Goal: Task Accomplishment & Management: Manage account settings

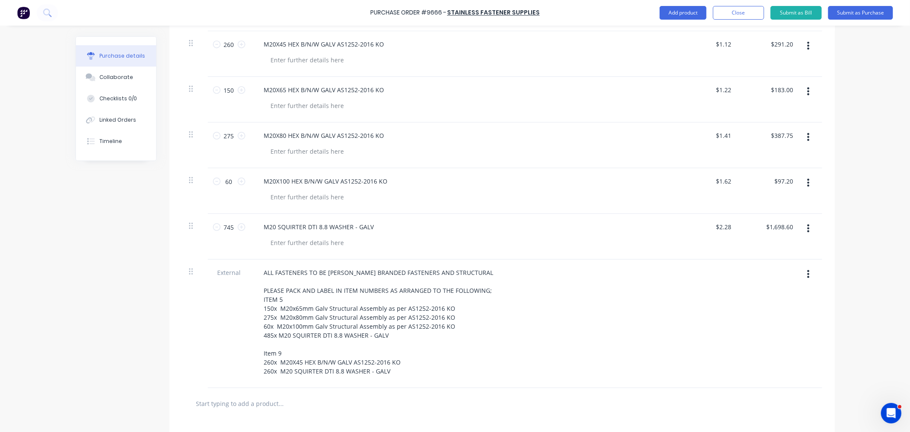
scroll to position [284, 0]
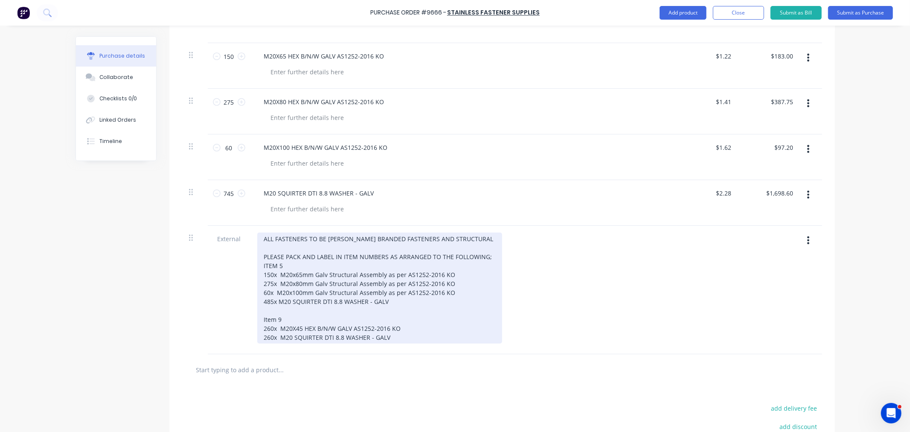
click at [412, 329] on div "ALL FASTENERS TO BE HOBSON BRANDED FASTENERS AND STRUCTURAL PLEASE PACK AND LAB…" at bounding box center [379, 288] width 245 height 111
type textarea "x"
click at [257, 233] on div "ALL FASTENERS TO BE HOBSON BRANDED FASTENERS AND STRUCTURAL PLEASE PACK AND LAB…" at bounding box center [379, 288] width 245 height 111
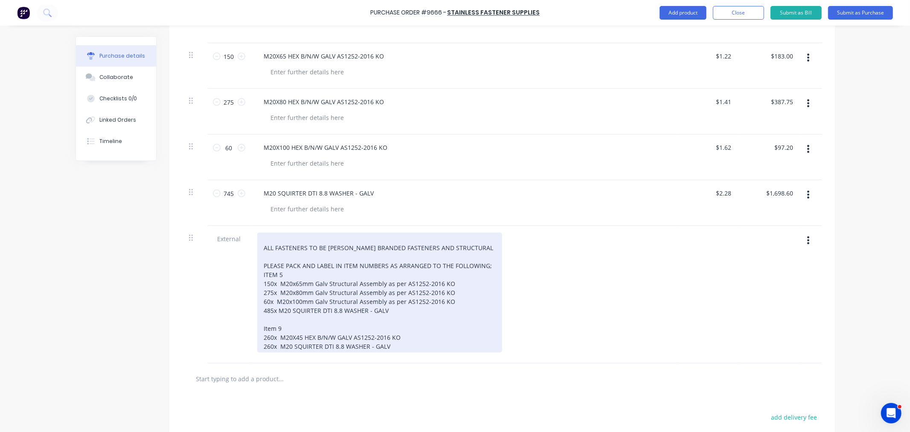
type textarea "x"
drag, startPoint x: 271, startPoint y: 228, endPoint x: 270, endPoint y: 236, distance: 7.7
click at [270, 233] on div "ALL FASTENERS TO BE HOBSON BRANDED FASTENERS AND STRUCTURAL PLEASE PACK AND LAB…" at bounding box center [379, 293] width 245 height 120
click at [302, 233] on div "AS PER QUOTE ALL FASTENERS TO BE HOBSON BRANDED FASTENERS AND STRUCTURAL PLEASE…" at bounding box center [379, 293] width 245 height 120
click at [382, 256] on div "AS PER QUOTE 128884 ALL FASTENERS TO BE HOBSON BRANDED FASTENERS GALVANISED AND…" at bounding box center [398, 293] width 283 height 120
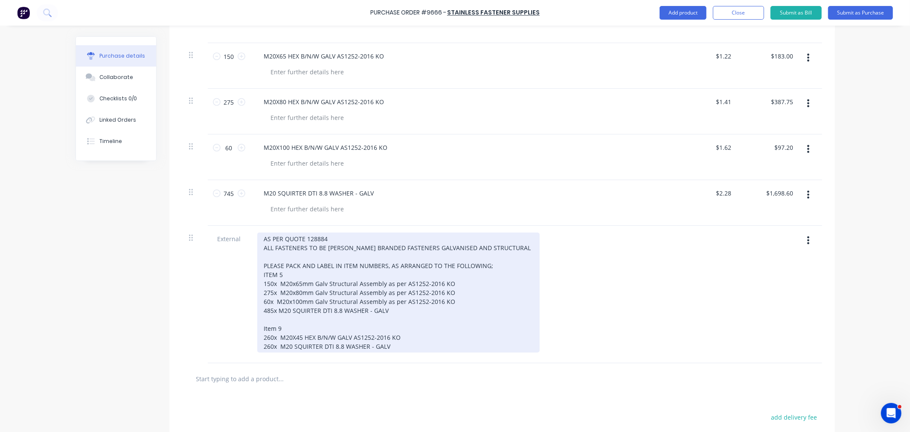
click at [425, 257] on div "AS PER QUOTE 128884 ALL FASTENERS TO BE HOBSON BRANDED FASTENERS GALVANISED AND…" at bounding box center [398, 293] width 283 height 120
click at [415, 335] on div "AS PER QUOTE 128884 ALL FASTENERS TO BE HOBSON BRANDED FASTENERS GALVANISED AND…" at bounding box center [398, 293] width 283 height 120
drag, startPoint x: 379, startPoint y: 258, endPoint x: 379, endPoint y: 268, distance: 9.4
click at [379, 260] on div "AS PER QUOTE 128884 ALL FASTENERS TO BE HOBSON BRANDED FASTENERS GALVANISED AND…" at bounding box center [398, 293] width 283 height 120
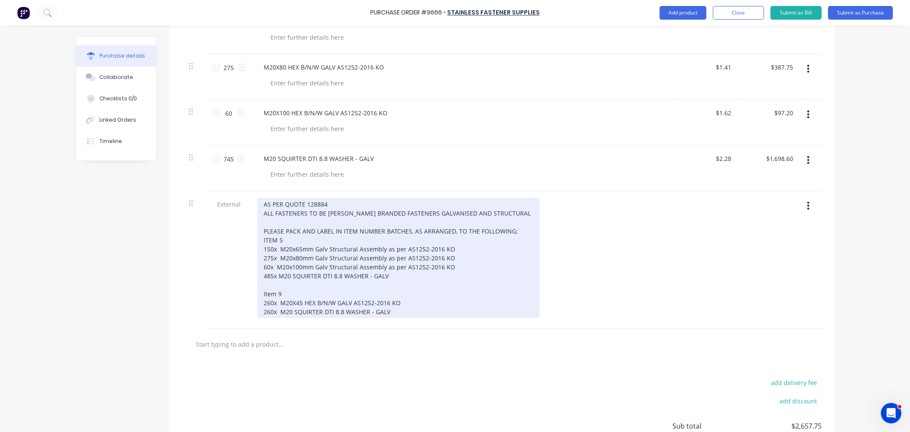
scroll to position [379, 0]
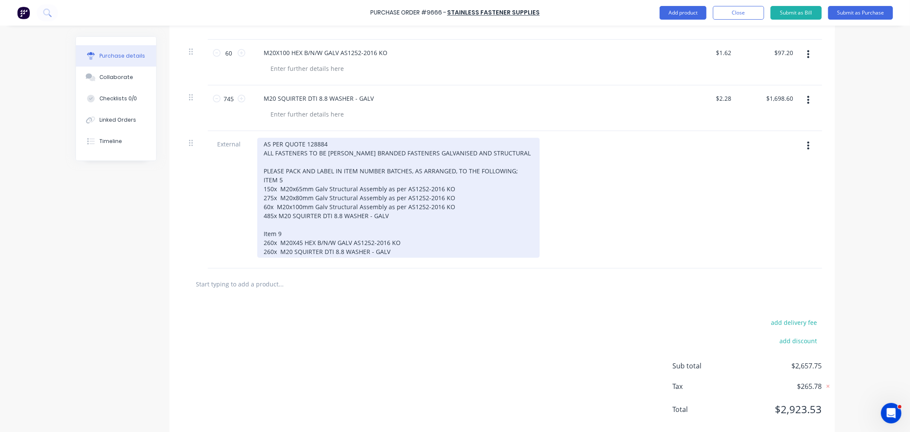
drag, startPoint x: 394, startPoint y: 241, endPoint x: 396, endPoint y: 248, distance: 7.0
click at [394, 241] on div "AS PER QUOTE 128884 ALL FASTENERS TO BE HOBSON BRANDED FASTENERS GALVANISED AND…" at bounding box center [398, 198] width 283 height 120
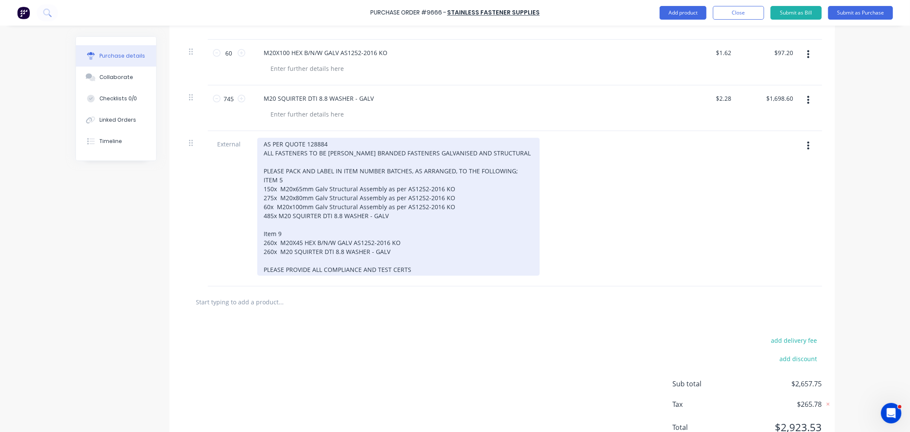
click at [410, 260] on div "AS PER QUOTE 128884 ALL FASTENERS TO BE HOBSON BRANDED FASTENERS GALVANISED AND…" at bounding box center [398, 207] width 283 height 138
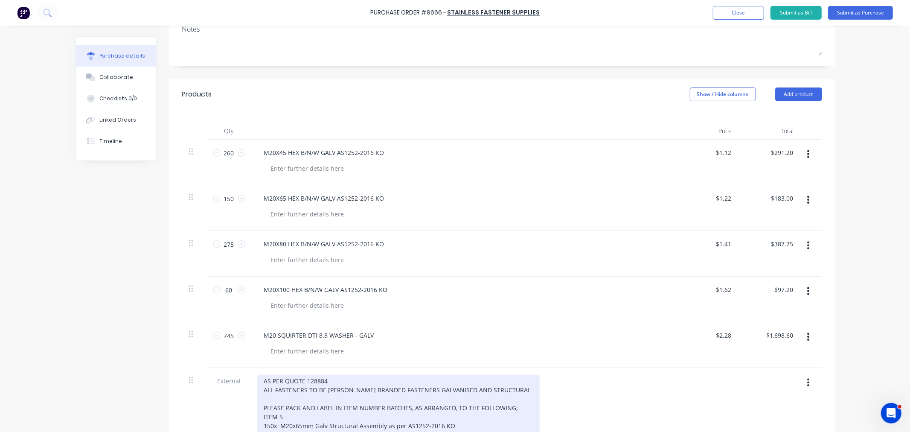
scroll to position [0, 0]
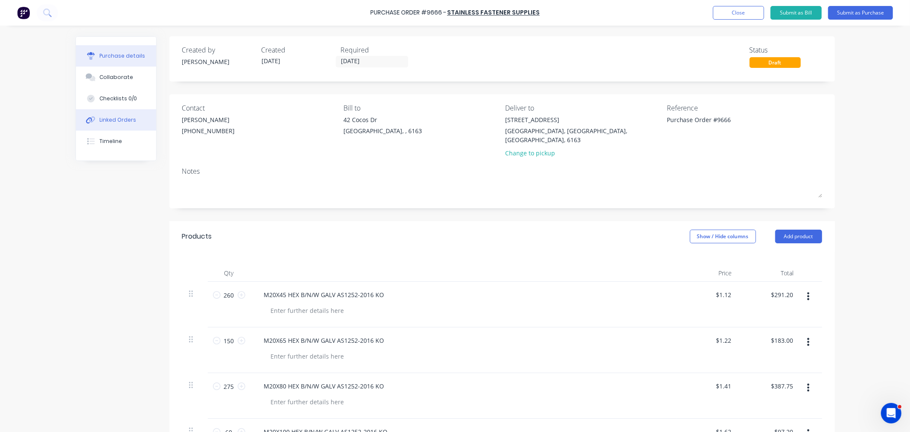
type textarea "x"
click at [129, 122] on div "Linked Orders" at bounding box center [117, 120] width 37 height 8
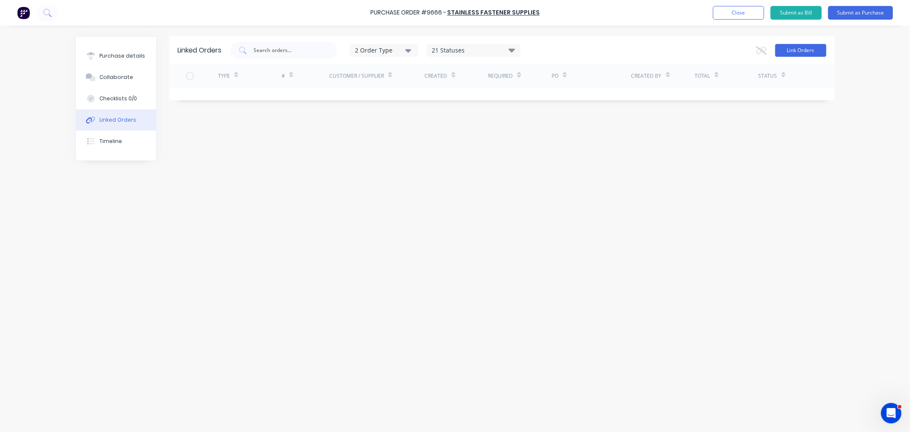
click at [792, 46] on button "Link Orders" at bounding box center [800, 50] width 51 height 13
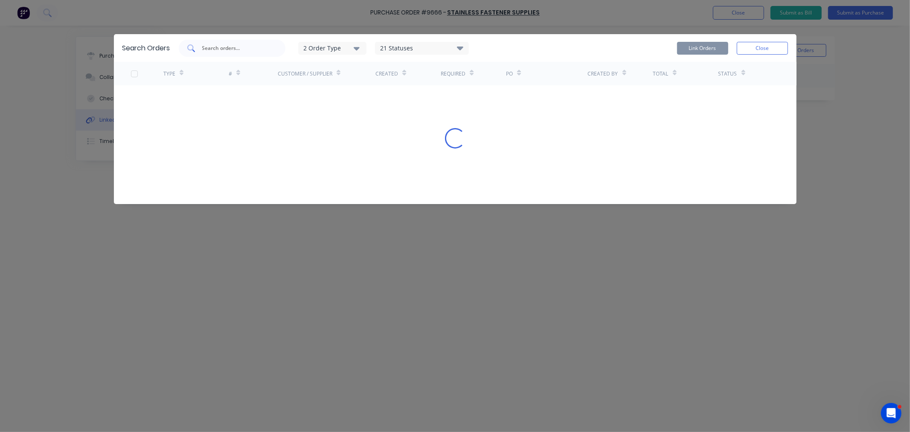
click at [256, 42] on div at bounding box center [232, 48] width 107 height 17
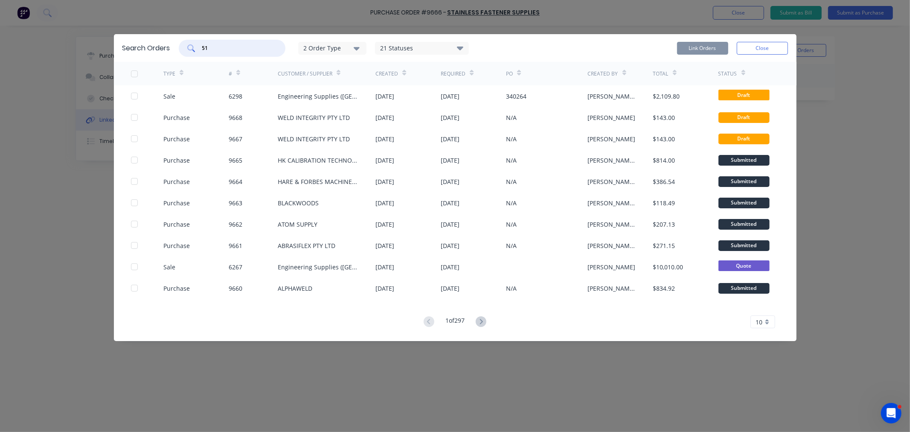
type input "5"
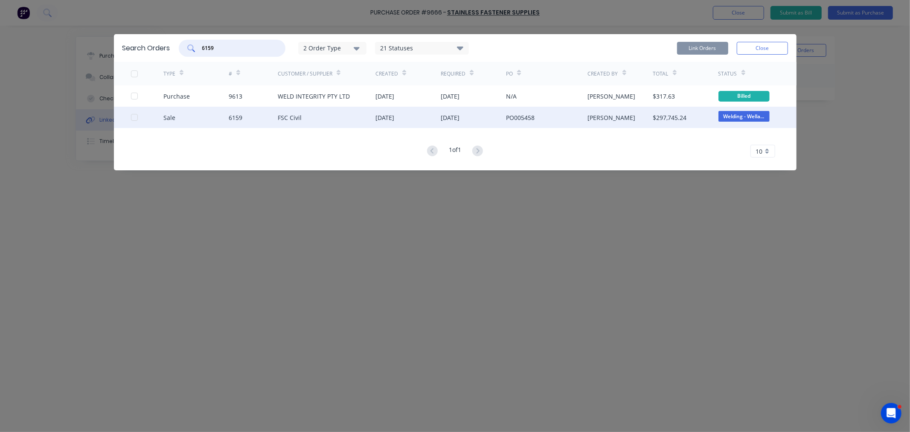
click at [134, 115] on div at bounding box center [134, 117] width 17 height 17
type input "6159"
click at [703, 46] on button "Link Orders" at bounding box center [702, 48] width 51 height 13
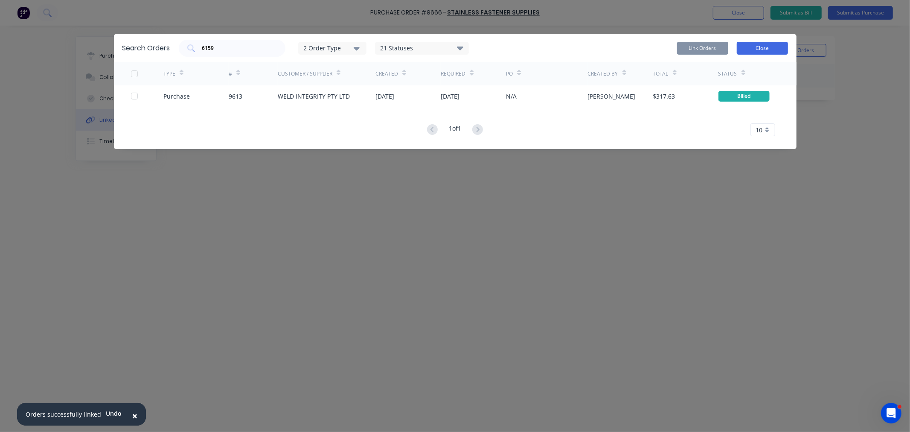
click at [762, 48] on button "Close" at bounding box center [762, 48] width 51 height 13
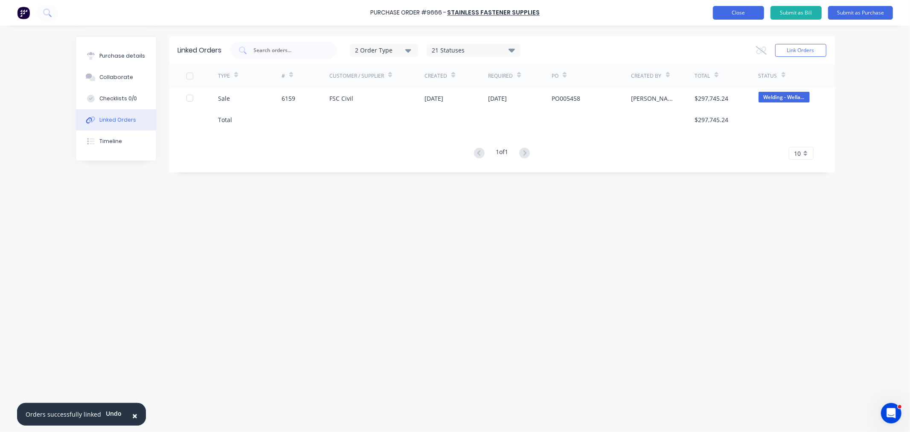
click at [734, 13] on button "Close" at bounding box center [738, 13] width 51 height 14
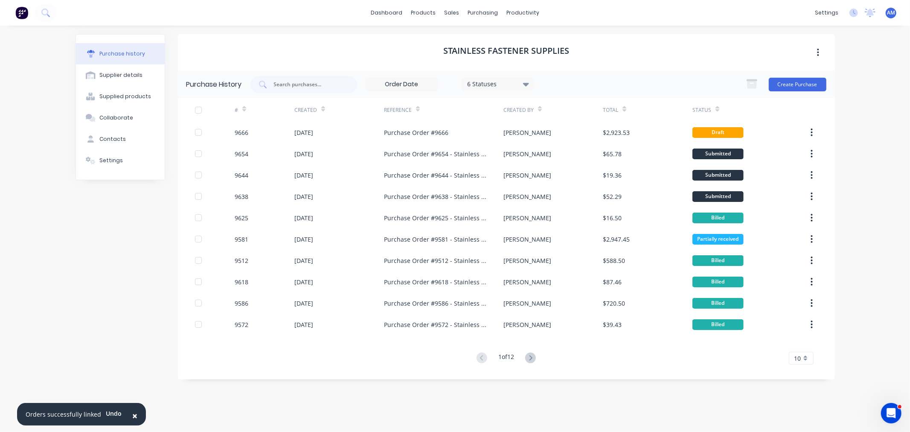
click at [132, 415] on span "×" at bounding box center [134, 416] width 5 height 12
click at [883, 185] on div "dashboard products sales purchasing productivity dashboard products Product Cat…" at bounding box center [455, 216] width 910 height 432
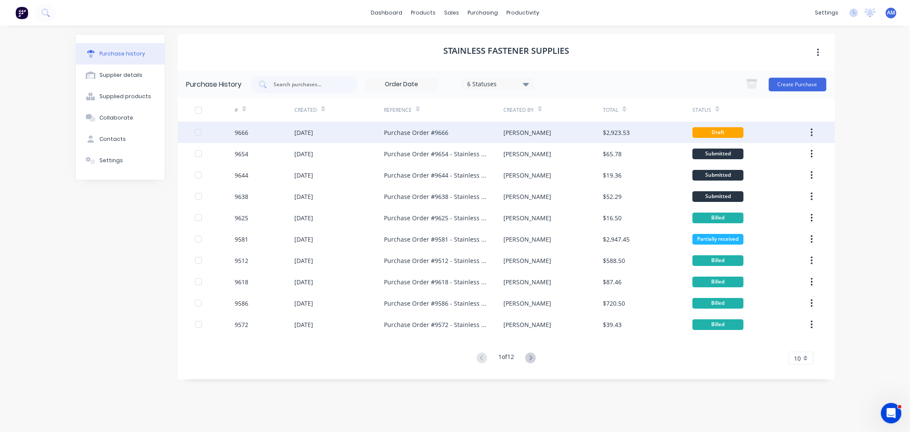
click at [272, 134] on div "9666" at bounding box center [265, 132] width 60 height 21
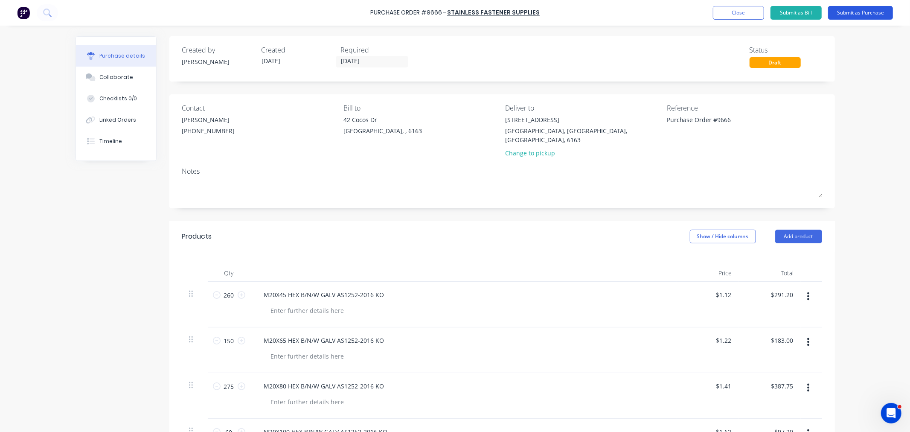
click at [858, 14] on button "Submit as Purchase" at bounding box center [860, 13] width 65 height 14
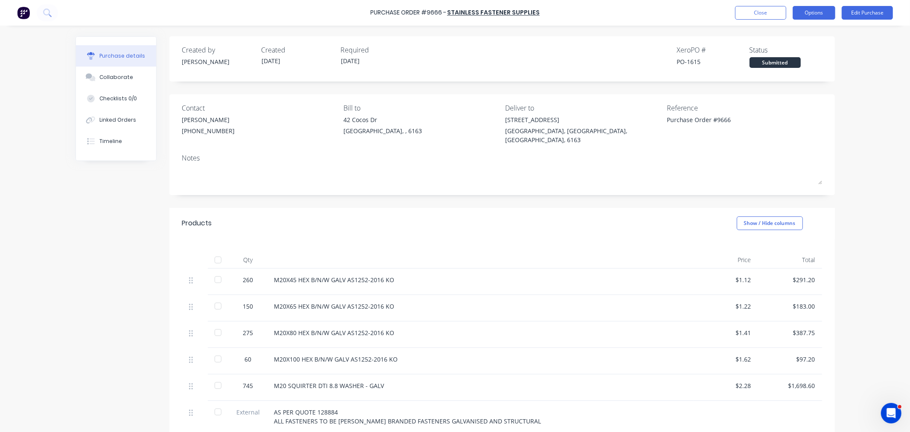
click at [813, 9] on button "Options" at bounding box center [814, 13] width 43 height 14
click at [801, 43] on button "Convert to Bill" at bounding box center [795, 51] width 81 height 17
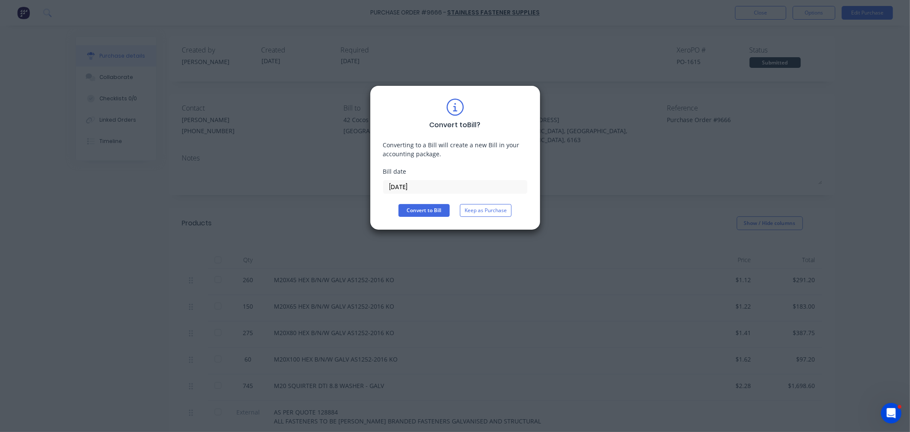
click at [801, 42] on div "Convert to Bill ? Converting to a Bill will create a new Bill in your accountin…" at bounding box center [455, 216] width 910 height 432
click at [496, 210] on button "Keep as Purchase" at bounding box center [486, 210] width 52 height 13
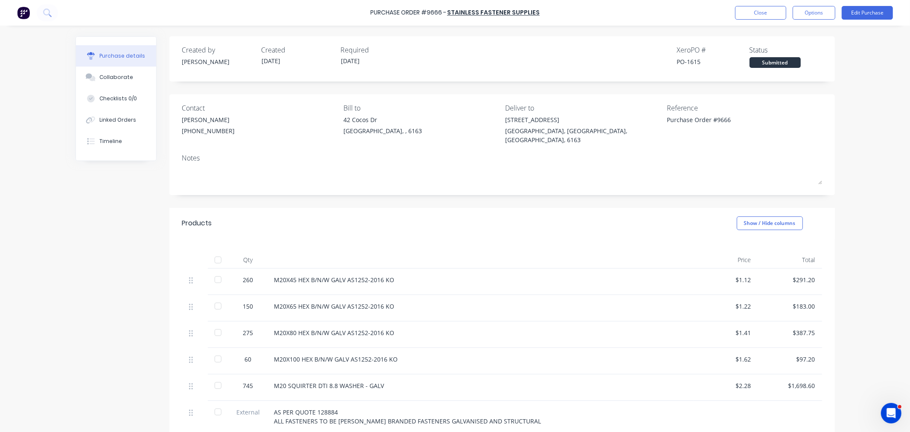
click at [813, 4] on div "Purchase Order #9666 - Stainless Fastener Supplies Close Options Edit Purchase" at bounding box center [455, 13] width 910 height 26
click at [813, 16] on button "Options" at bounding box center [814, 13] width 43 height 14
click at [797, 38] on div "Print / Email" at bounding box center [795, 35] width 66 height 12
click at [782, 56] on div "With pricing" at bounding box center [795, 52] width 66 height 12
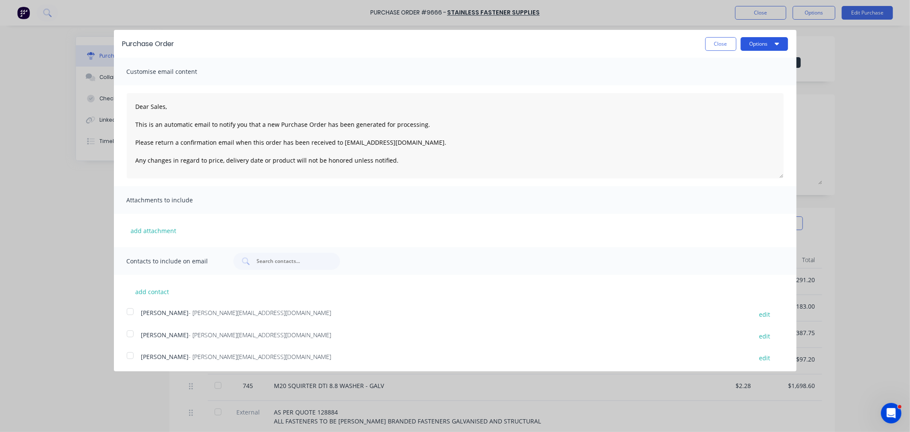
click at [754, 39] on button "Options" at bounding box center [764, 44] width 47 height 14
click at [725, 63] on div "Print" at bounding box center [748, 65] width 66 height 12
drag, startPoint x: 709, startPoint y: 50, endPoint x: 747, endPoint y: 32, distance: 41.6
click at [709, 49] on button "Close" at bounding box center [720, 44] width 31 height 14
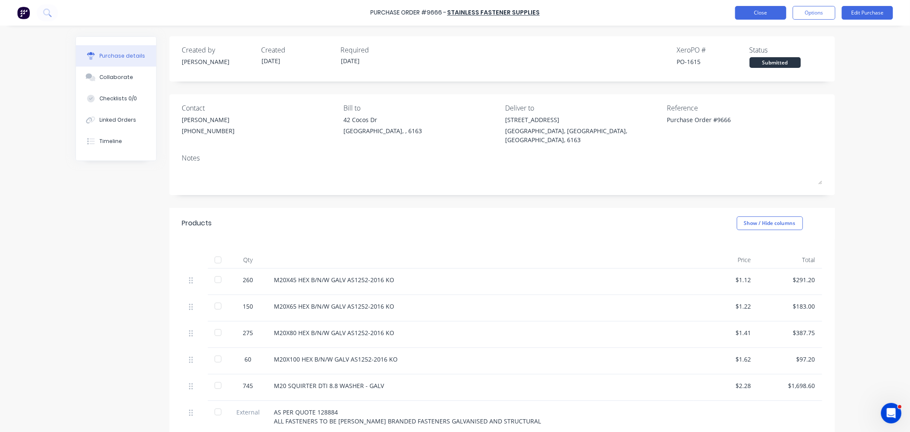
click at [765, 14] on button "Close" at bounding box center [760, 13] width 51 height 14
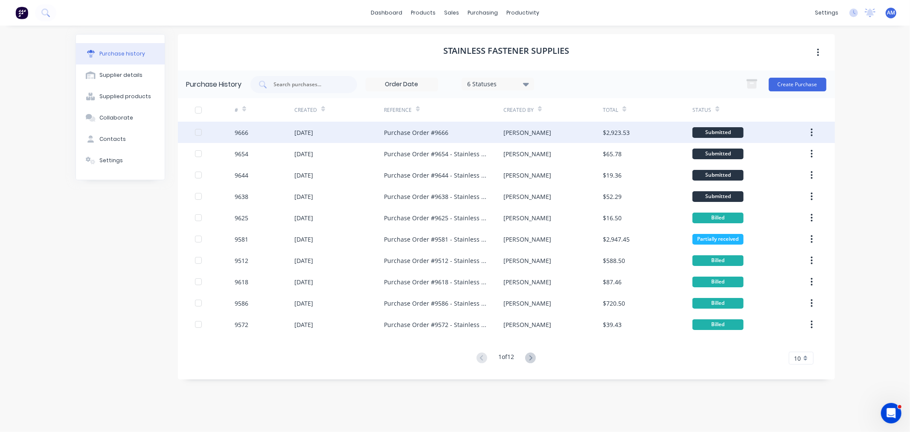
click at [262, 132] on div "9666" at bounding box center [265, 132] width 60 height 21
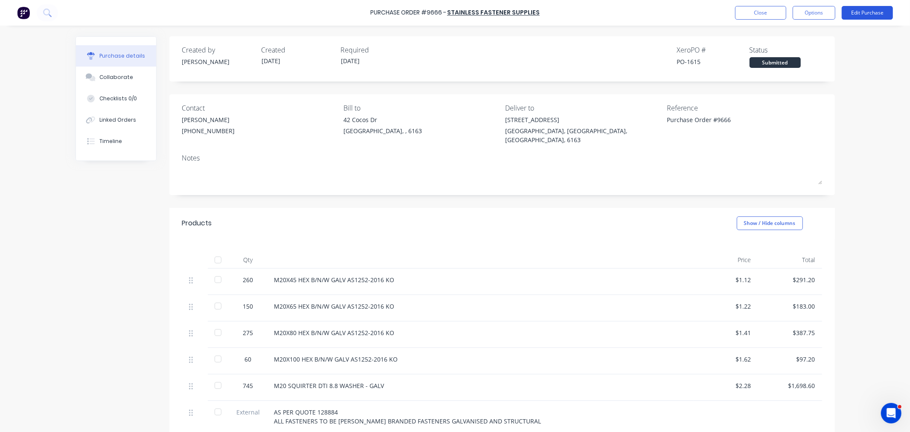
click at [856, 12] on button "Edit Purchase" at bounding box center [867, 13] width 51 height 14
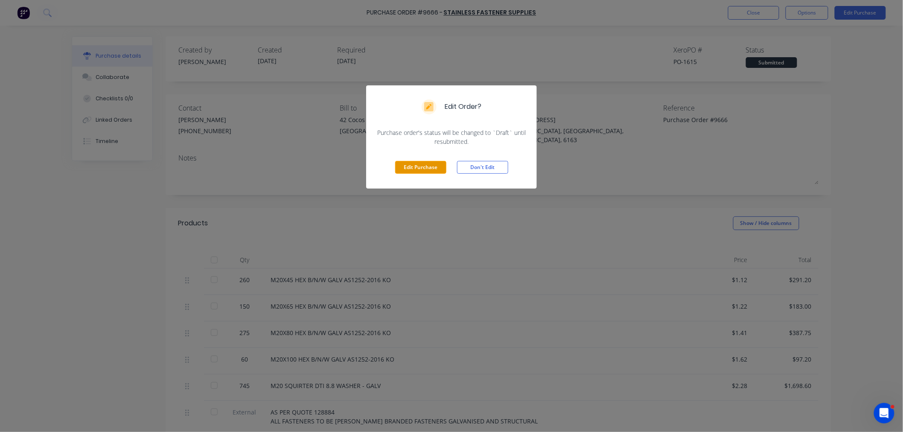
click at [421, 169] on button "Edit Purchase" at bounding box center [420, 167] width 51 height 13
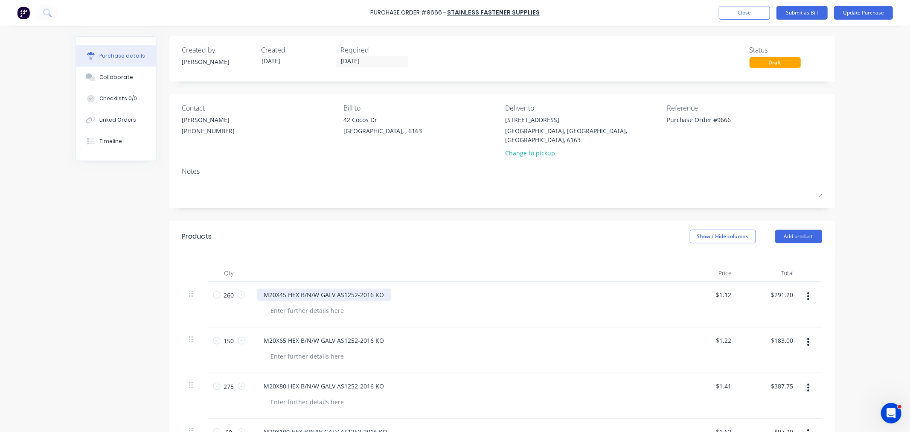
type textarea "x"
click at [283, 288] on div "M20X45 HEX B/N/W GALV AS1252-2016 KO" at bounding box center [324, 294] width 134 height 12
copy div "mm Structural Assembly"
type textarea "x"
click at [282, 334] on div "M20X65 HEX B/N/W GALV AS1252-2016 KO" at bounding box center [324, 340] width 134 height 12
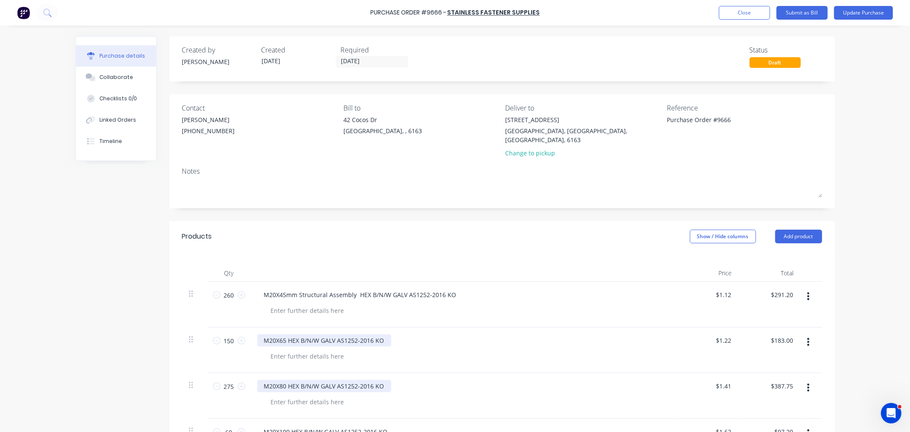
paste div
type textarea "x"
click at [283, 380] on div "M20X80 HEX B/N/W GALV AS1252-2016 KO" at bounding box center [324, 386] width 134 height 12
paste div
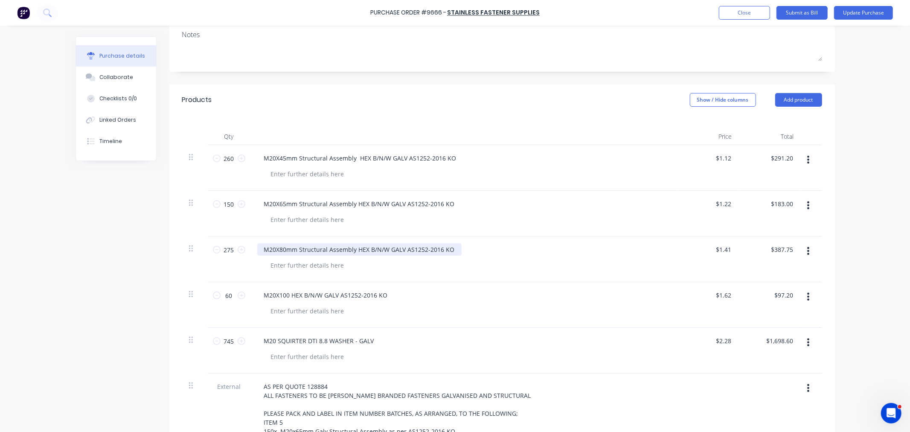
scroll to position [142, 0]
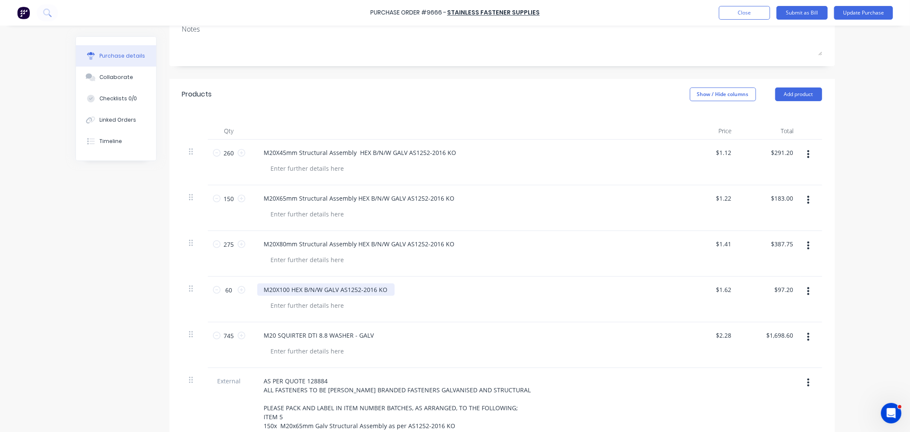
type textarea "x"
click at [285, 283] on div "M20X100 HEX B/N/W GALV AS1252-2016 KO" at bounding box center [325, 289] width 137 height 12
paste div
click at [855, 15] on button "Update Purchase" at bounding box center [863, 13] width 59 height 14
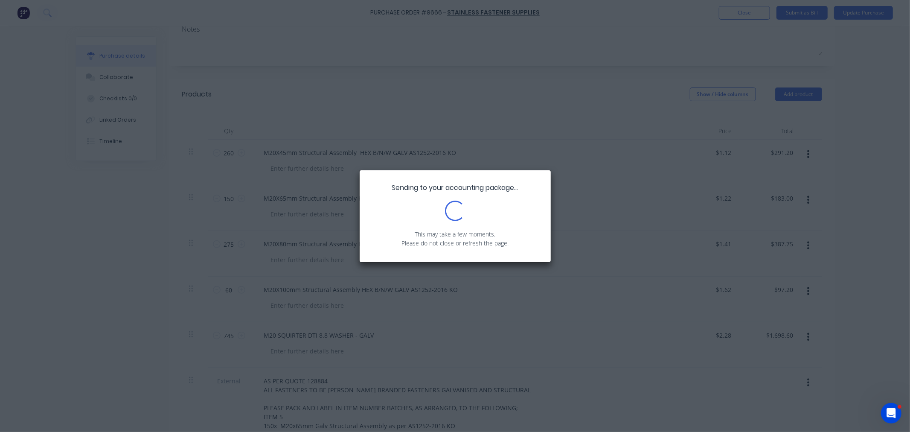
scroll to position [0, 0]
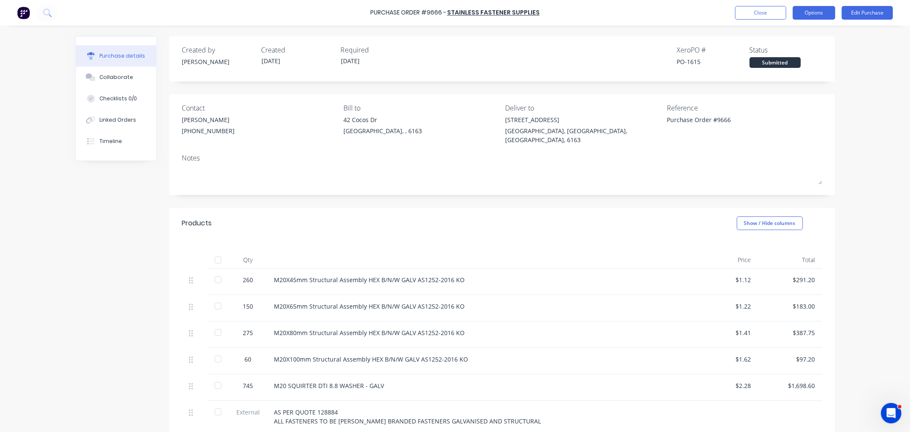
click at [823, 17] on button "Options" at bounding box center [814, 13] width 43 height 14
click at [816, 33] on div "Print / Email" at bounding box center [795, 35] width 66 height 12
click at [780, 52] on div "With pricing" at bounding box center [795, 52] width 66 height 12
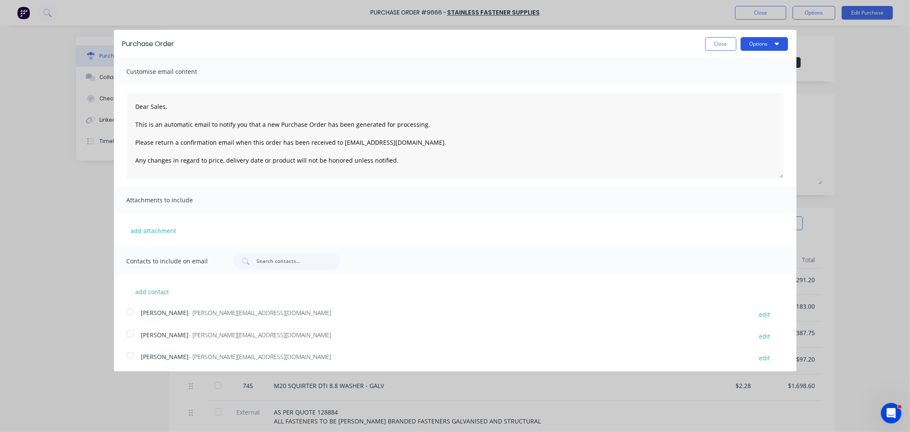
click at [745, 43] on button "Options" at bounding box center [764, 44] width 47 height 14
click at [737, 62] on div "Print" at bounding box center [748, 65] width 66 height 12
click at [718, 39] on button "Close" at bounding box center [720, 44] width 31 height 14
type textarea "x"
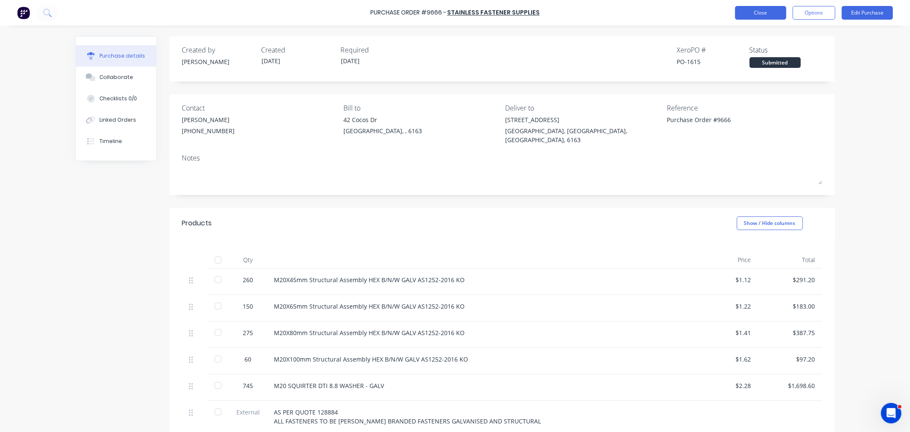
click at [749, 9] on button "Close" at bounding box center [760, 13] width 51 height 14
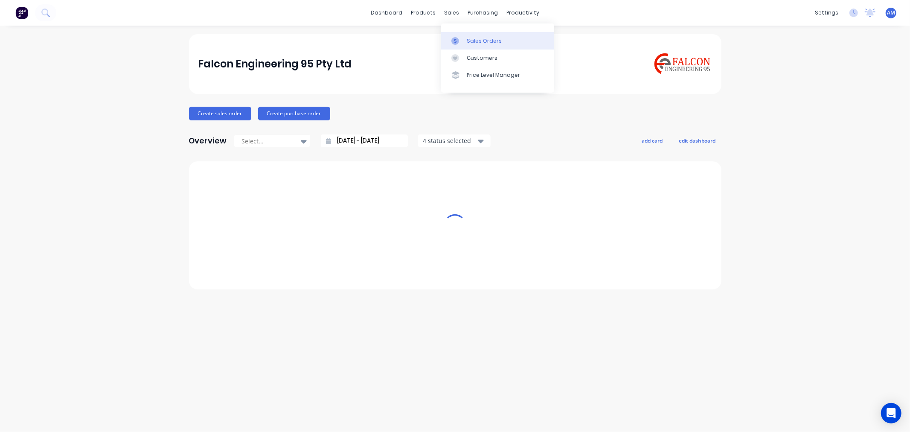
click at [472, 39] on div "Sales Orders" at bounding box center [484, 41] width 35 height 8
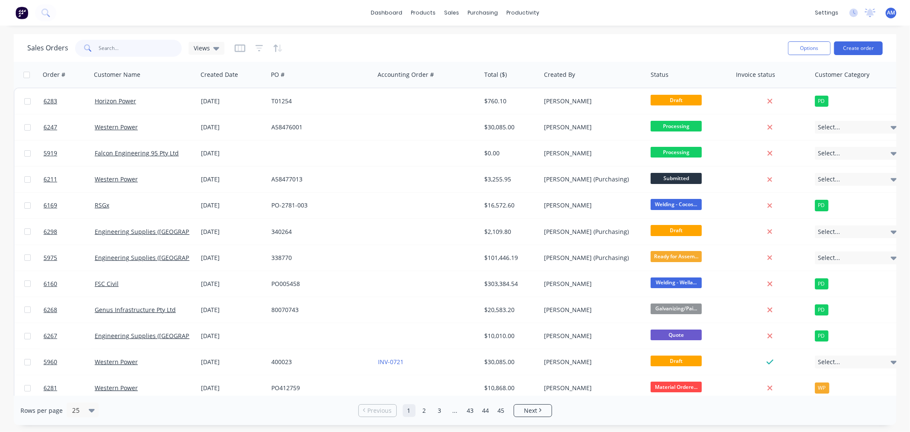
click at [152, 52] on input "text" at bounding box center [140, 48] width 83 height 17
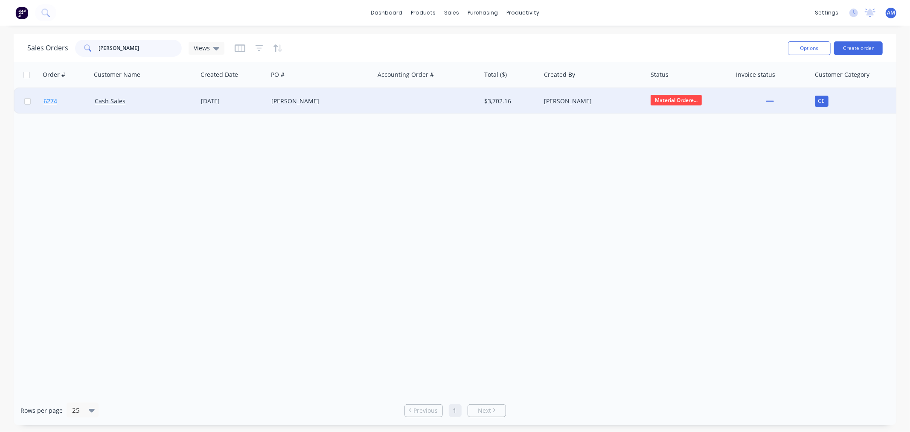
type input "[PERSON_NAME]"
click at [74, 101] on link "6274" at bounding box center [69, 101] width 51 height 26
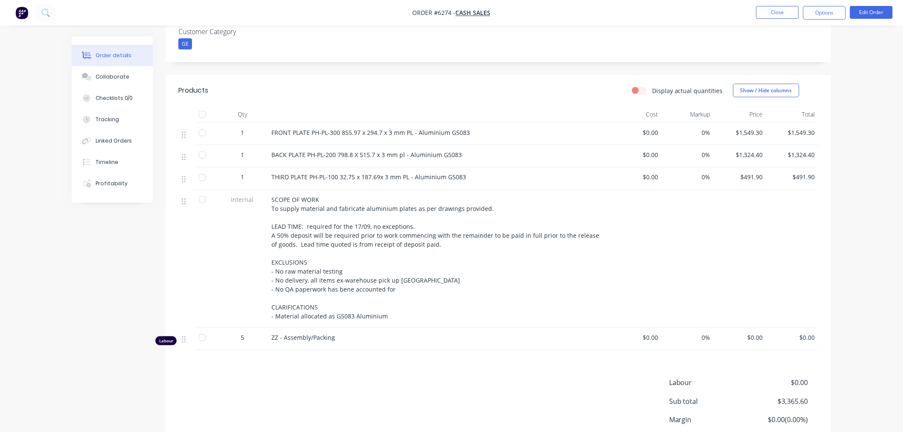
scroll to position [284, 0]
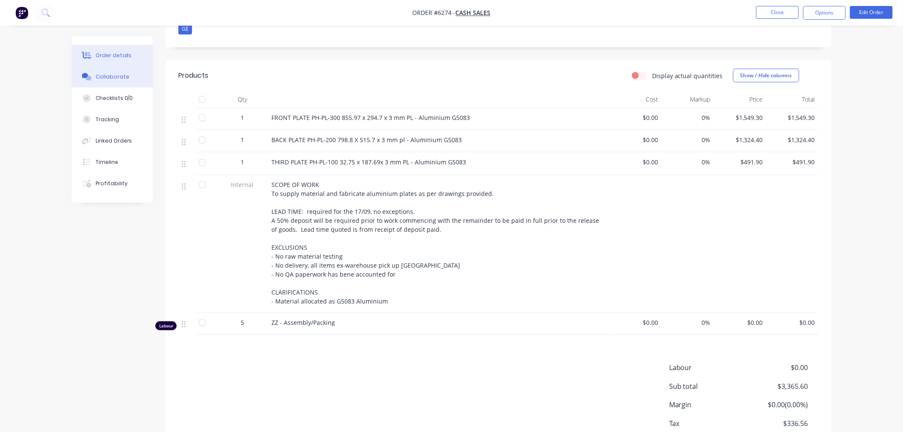
click at [130, 79] on button "Collaborate" at bounding box center [112, 76] width 81 height 21
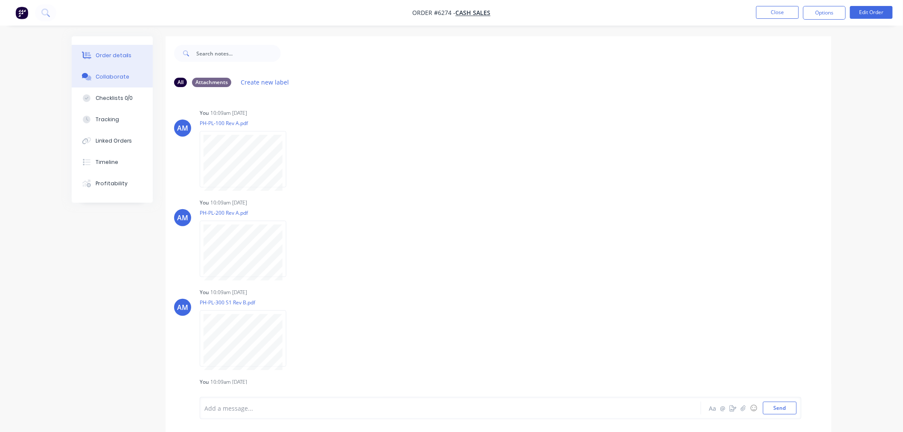
click at [105, 57] on div "Order details" at bounding box center [114, 56] width 36 height 8
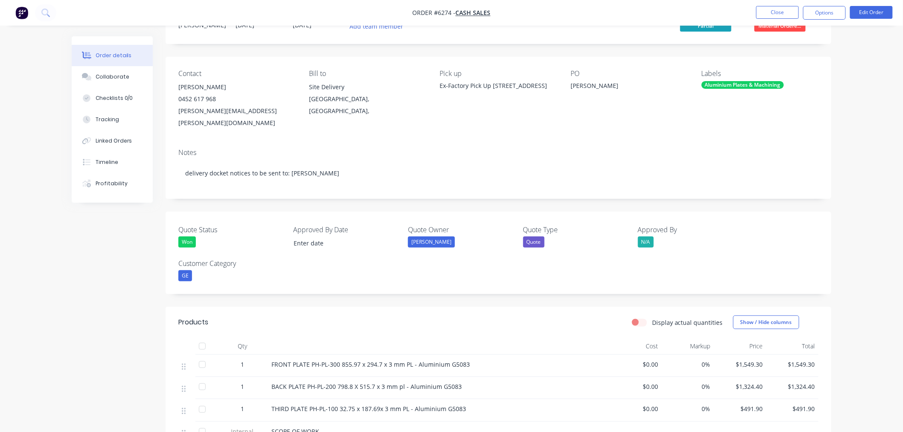
scroll to position [95, 0]
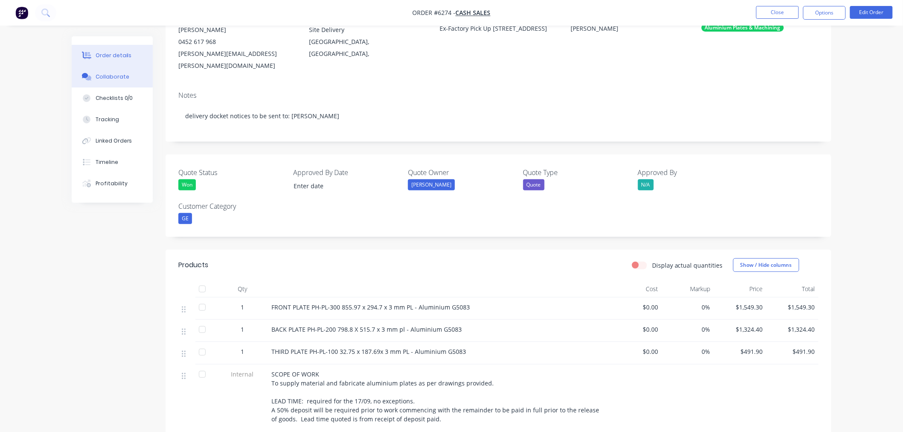
click at [122, 76] on div "Collaborate" at bounding box center [113, 77] width 34 height 8
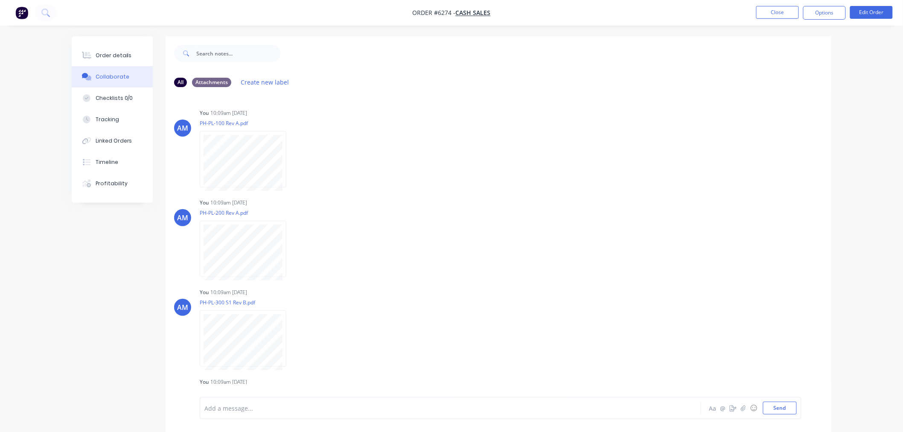
click at [117, 76] on div "Collaborate" at bounding box center [113, 77] width 34 height 8
click at [115, 57] on div "Order details" at bounding box center [114, 56] width 36 height 8
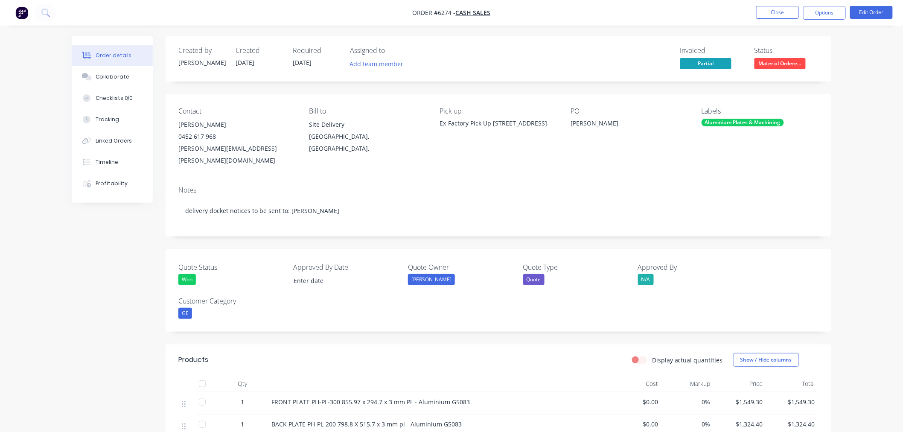
scroll to position [47, 0]
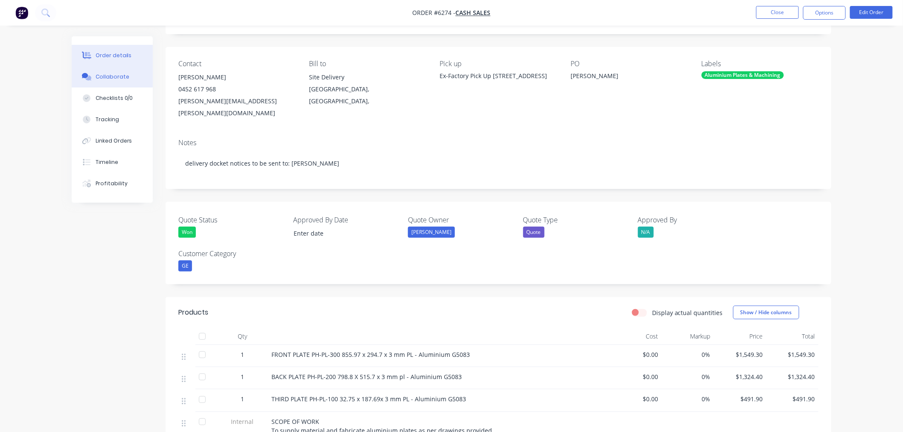
drag, startPoint x: 72, startPoint y: 69, endPoint x: 77, endPoint y: 69, distance: 5.5
click at [77, 69] on button "Collaborate" at bounding box center [112, 76] width 81 height 21
